Goal: Task Accomplishment & Management: Manage account settings

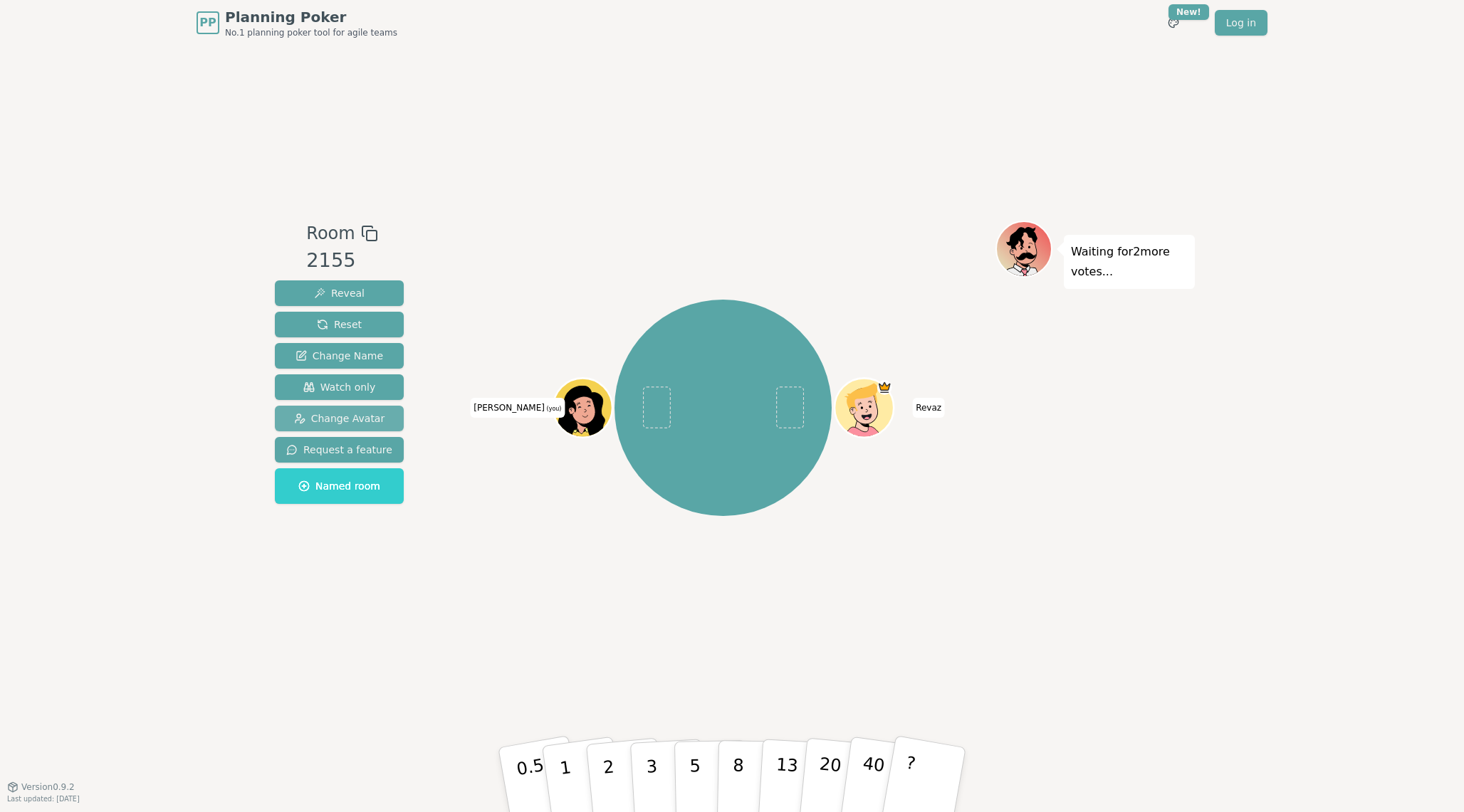
click at [363, 415] on span "Change Avatar" at bounding box center [339, 418] width 91 height 14
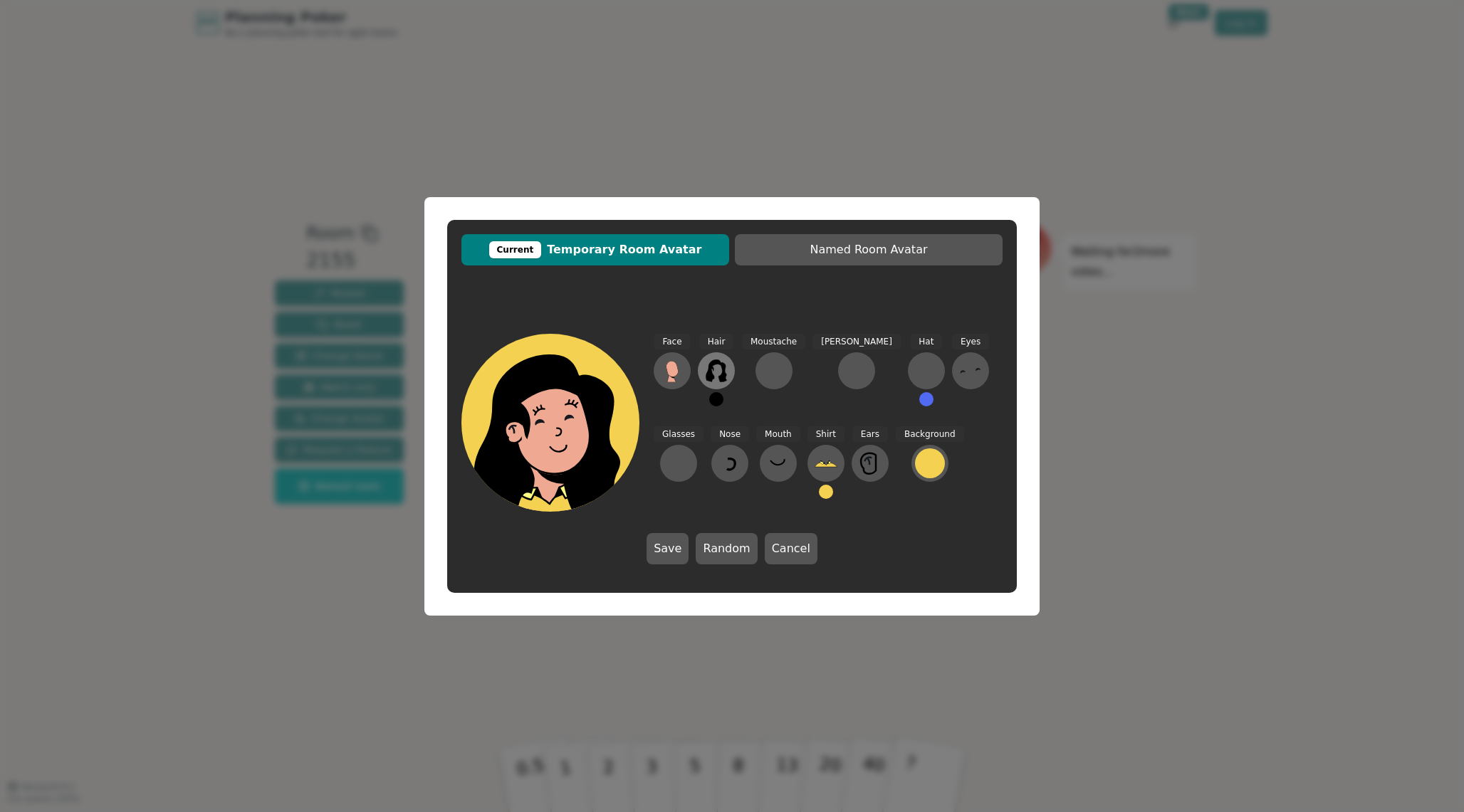
click at [718, 370] on icon at bounding box center [716, 371] width 23 height 23
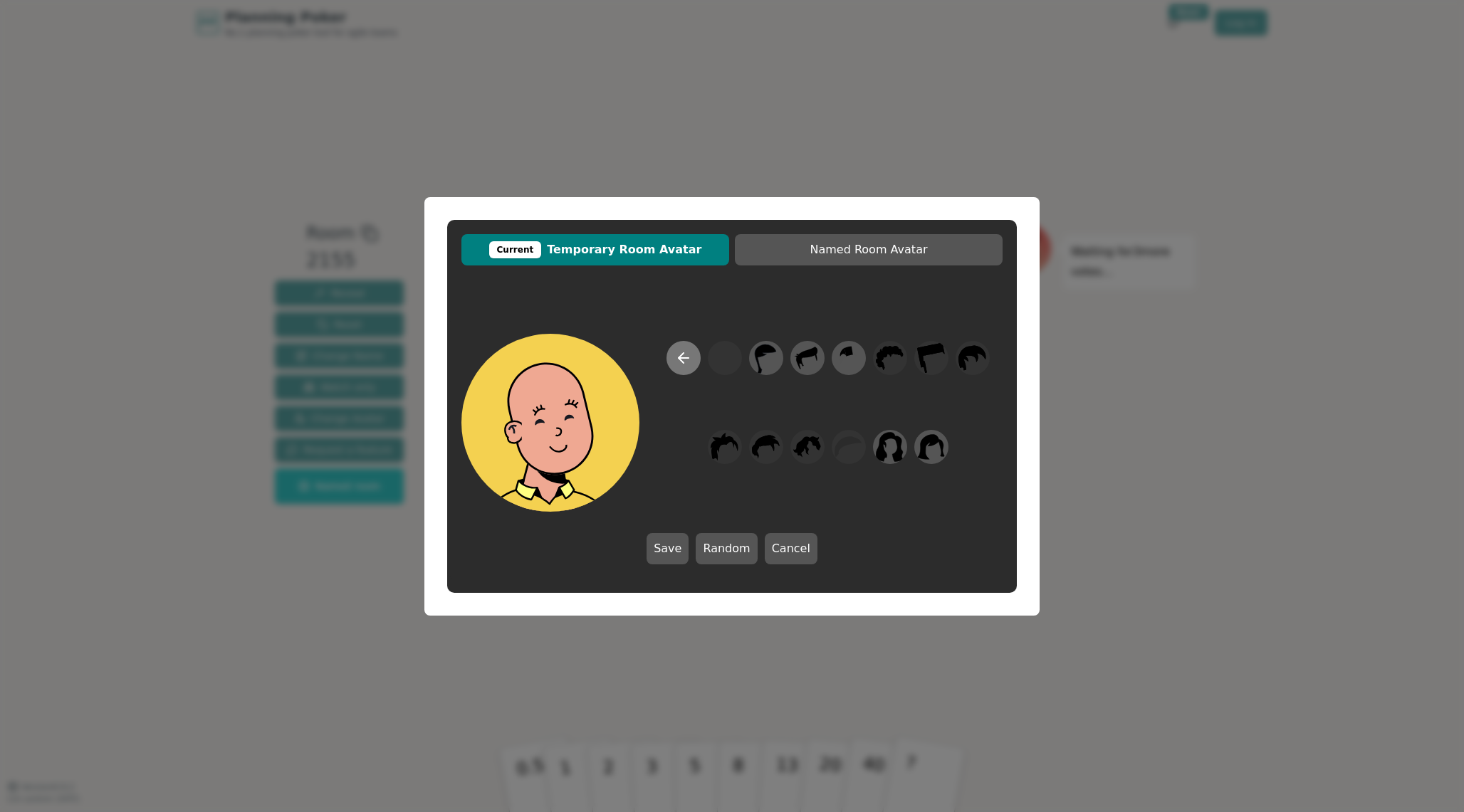
click at [682, 367] on button at bounding box center [683, 357] width 34 height 34
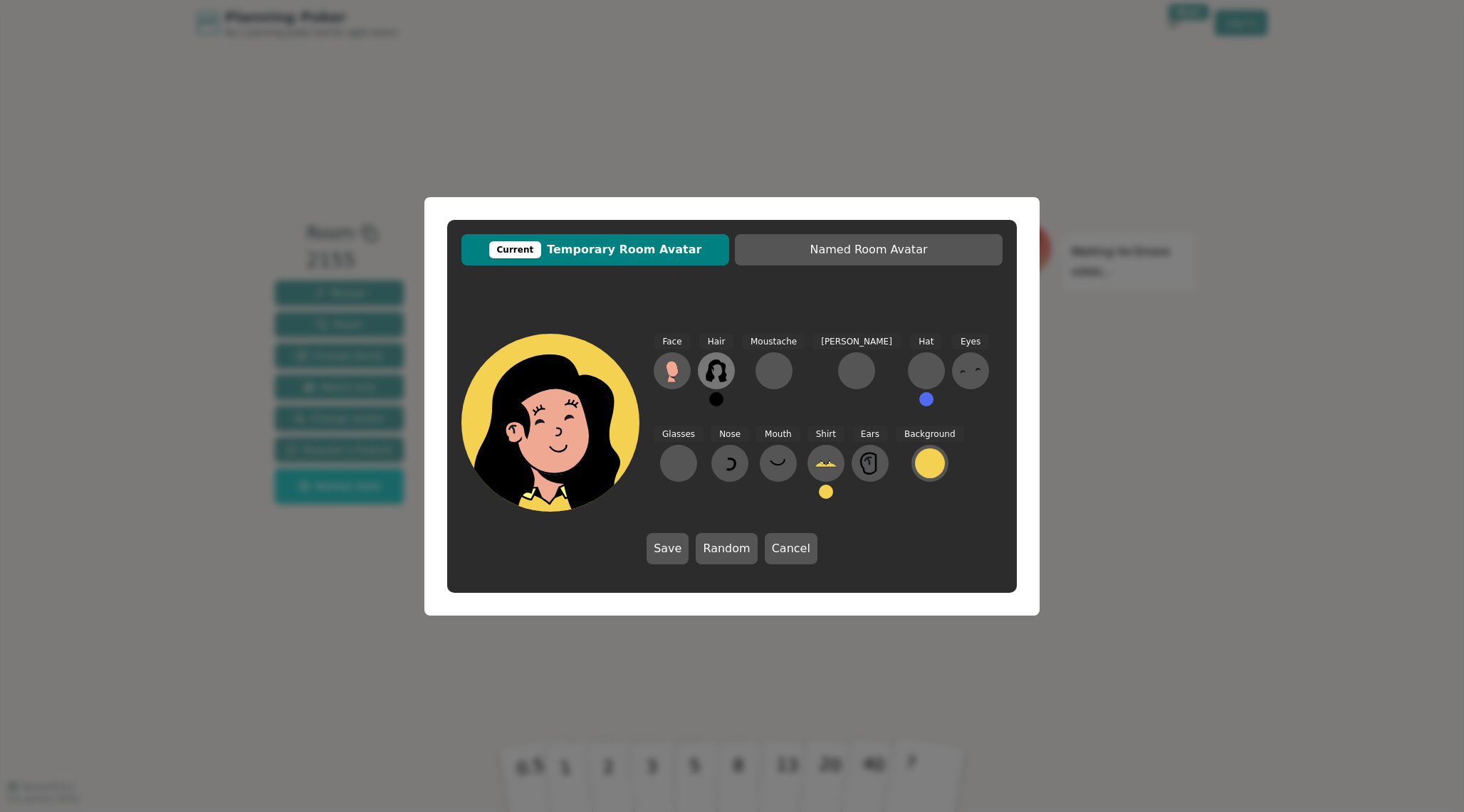
click at [731, 374] on button at bounding box center [716, 370] width 37 height 37
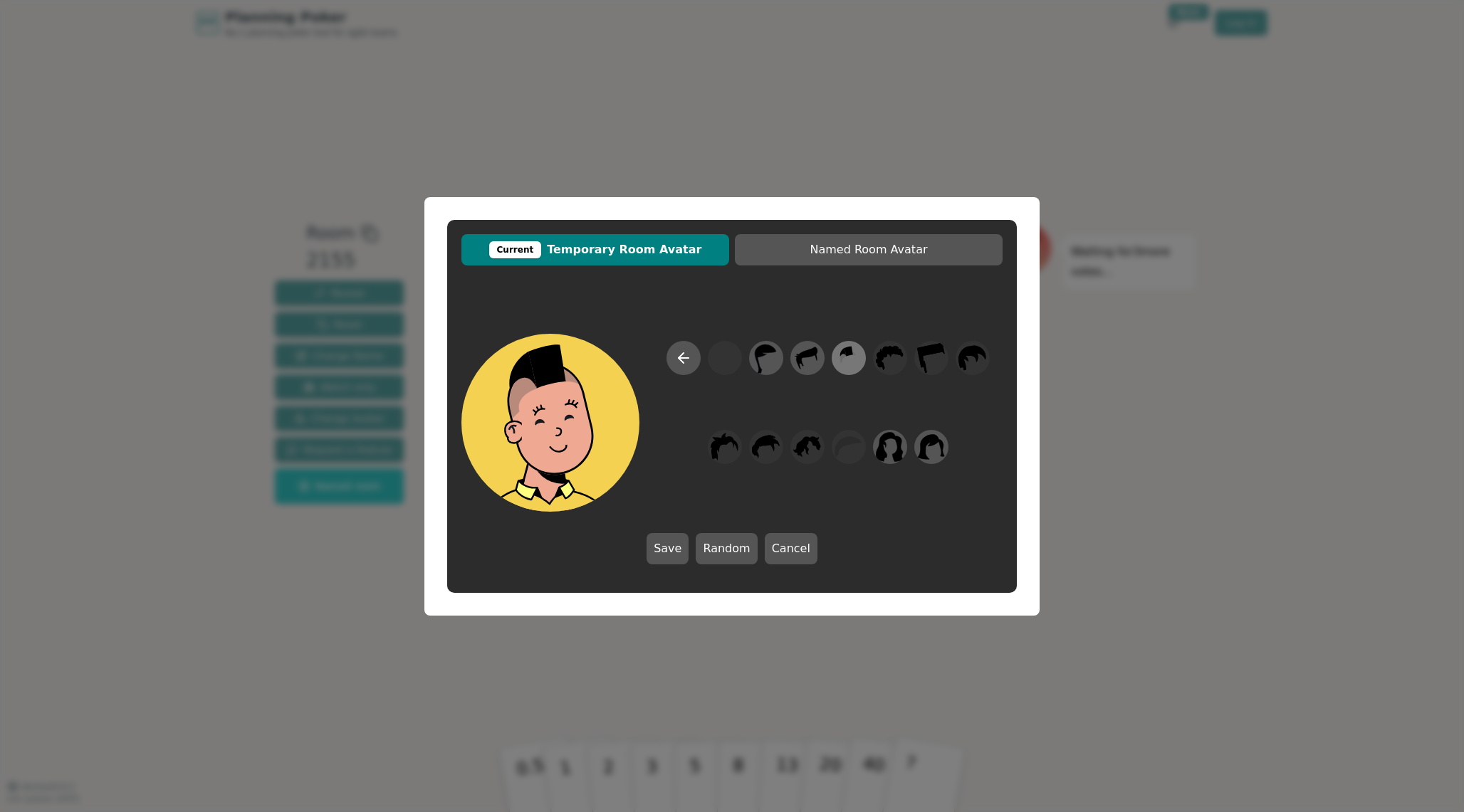
click at [841, 368] on icon at bounding box center [848, 357] width 28 height 32
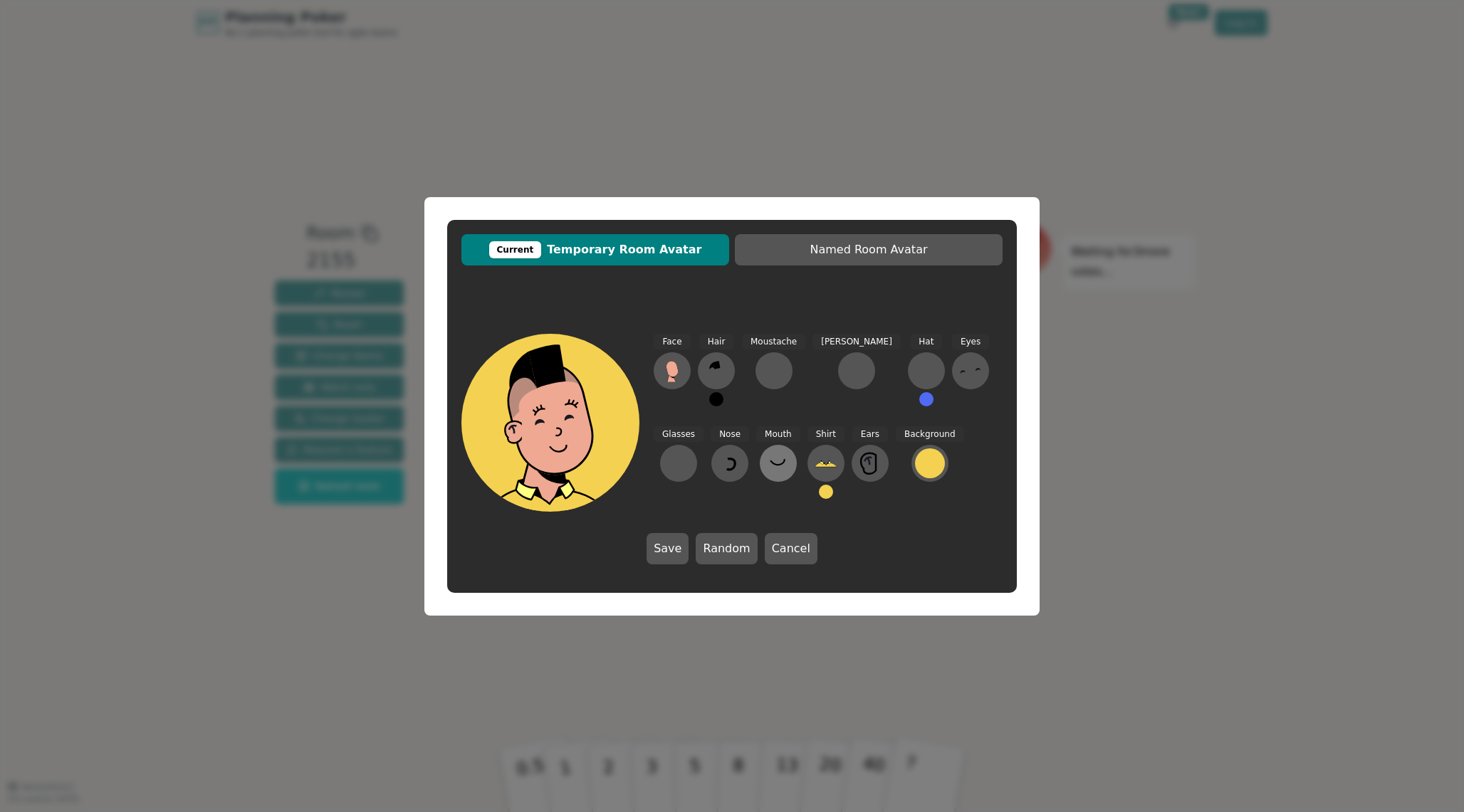
click at [760, 446] on button at bounding box center [778, 463] width 37 height 37
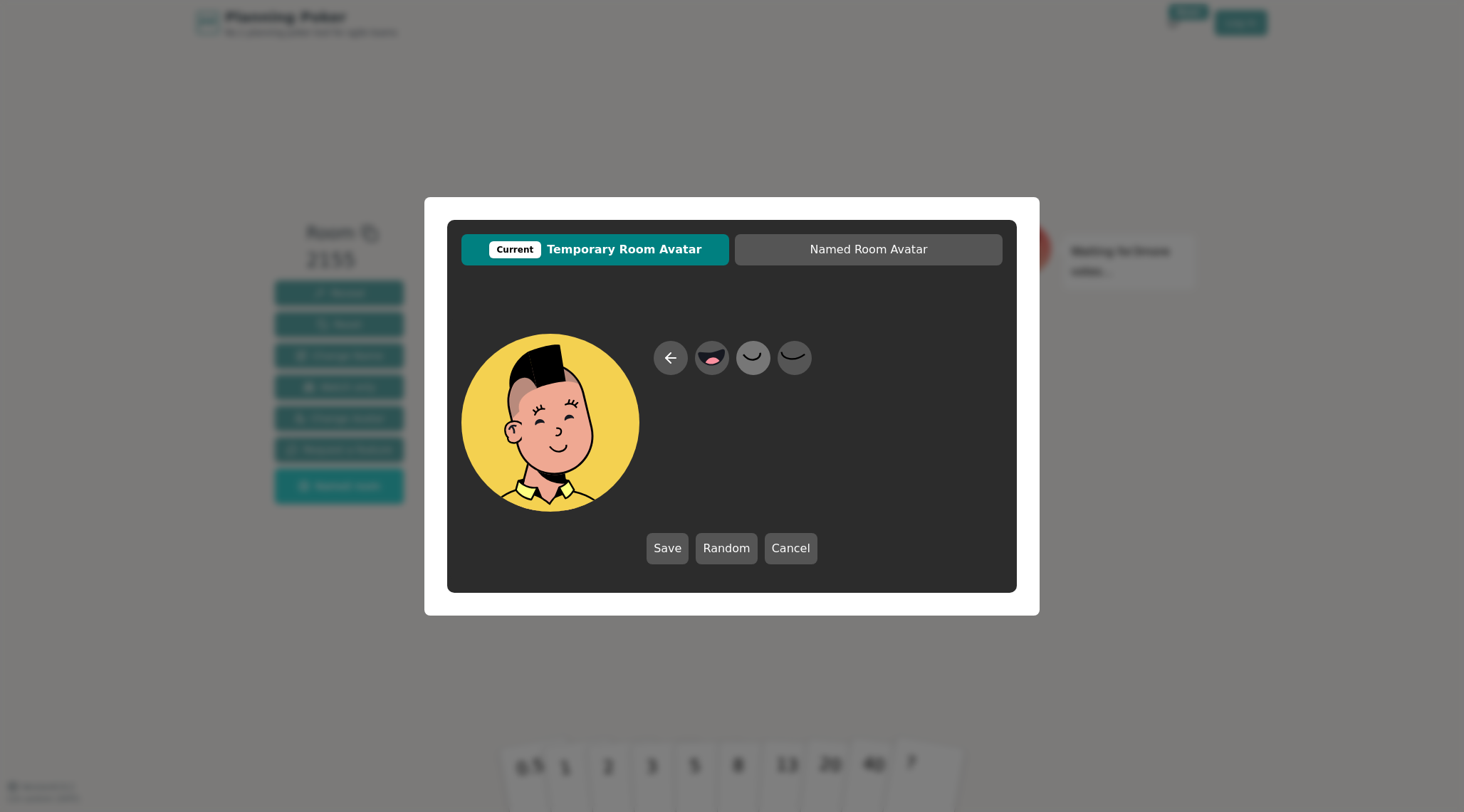
click at [754, 370] on icon at bounding box center [753, 357] width 28 height 32
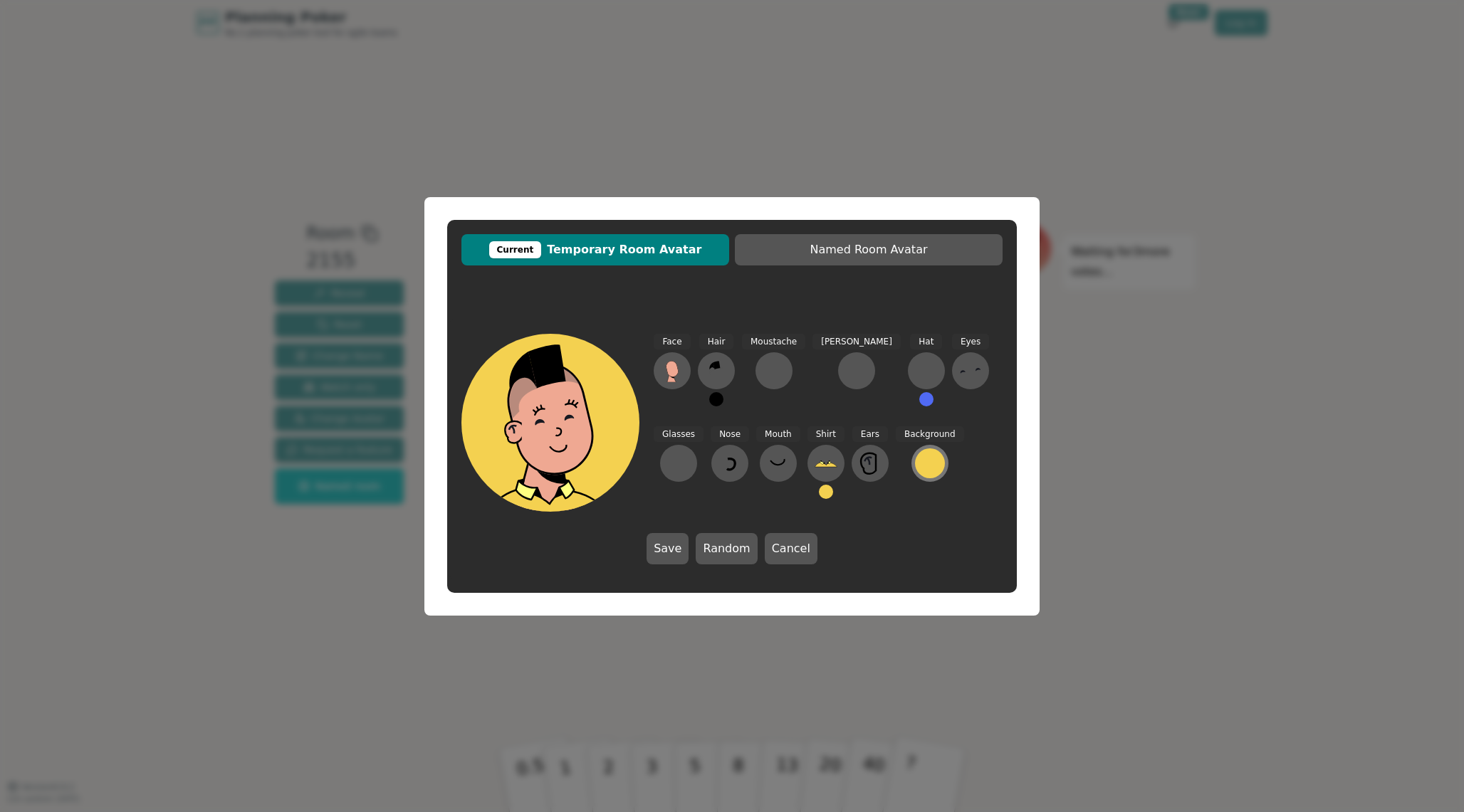
click at [915, 460] on div at bounding box center [930, 463] width 30 height 30
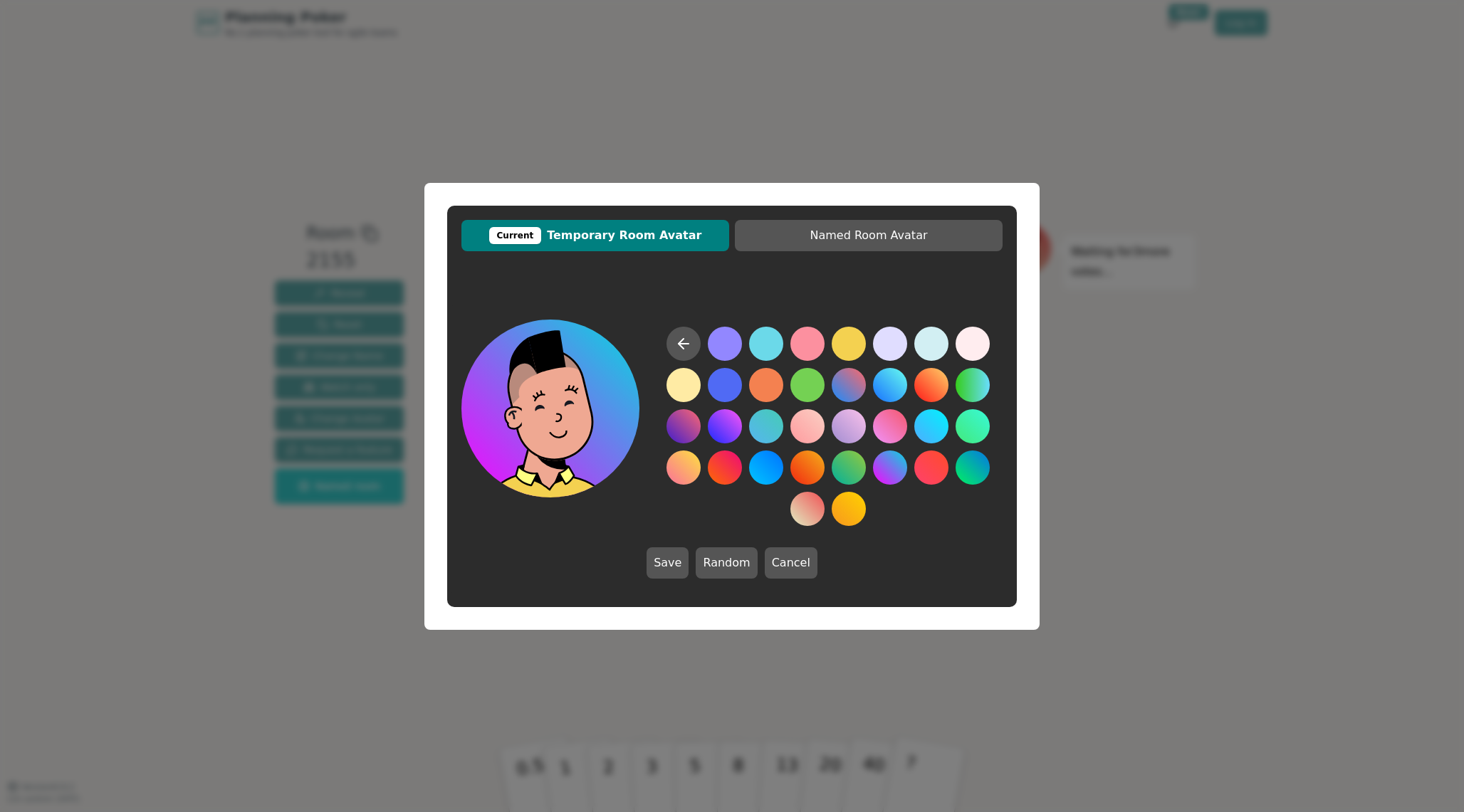
click at [887, 471] on button at bounding box center [889, 467] width 34 height 34
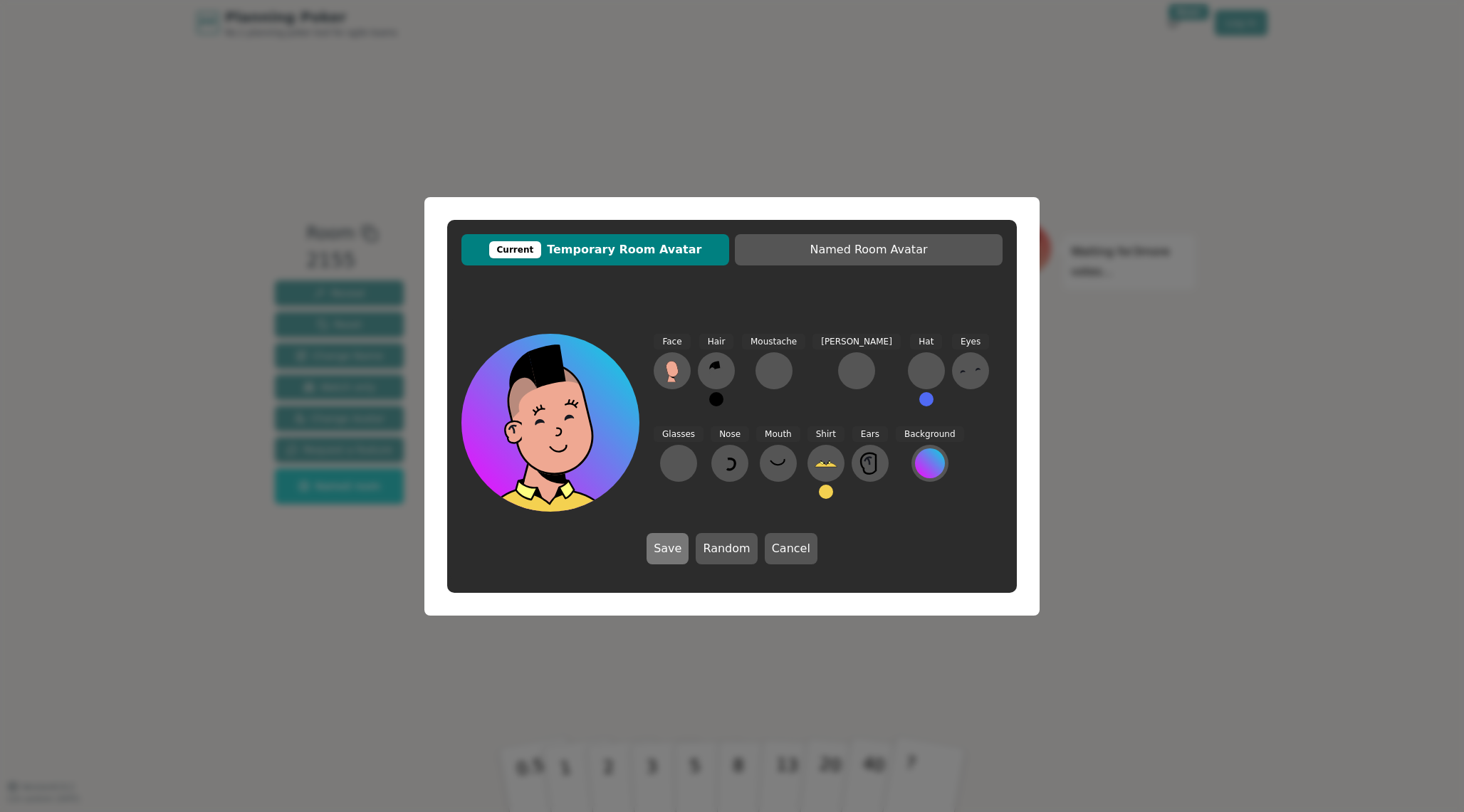
click at [675, 552] on button "Save" at bounding box center [667, 549] width 42 height 31
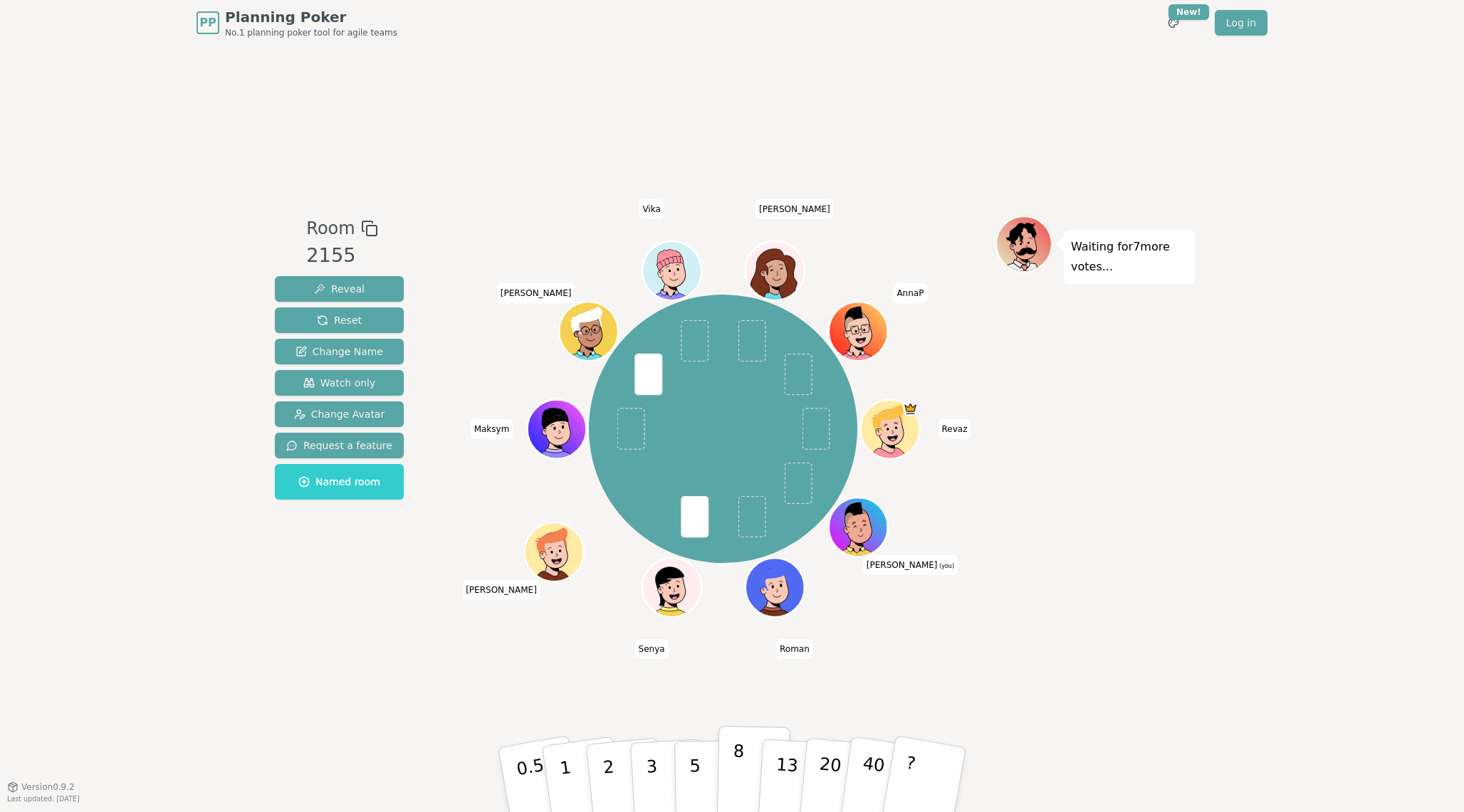
click at [731, 758] on button "8" at bounding box center [754, 780] width 74 height 109
click at [662, 763] on button "3" at bounding box center [668, 780] width 77 height 111
click at [734, 766] on p "8" at bounding box center [738, 779] width 12 height 77
click at [741, 762] on p "8" at bounding box center [738, 779] width 12 height 77
